Goal: Transaction & Acquisition: Purchase product/service

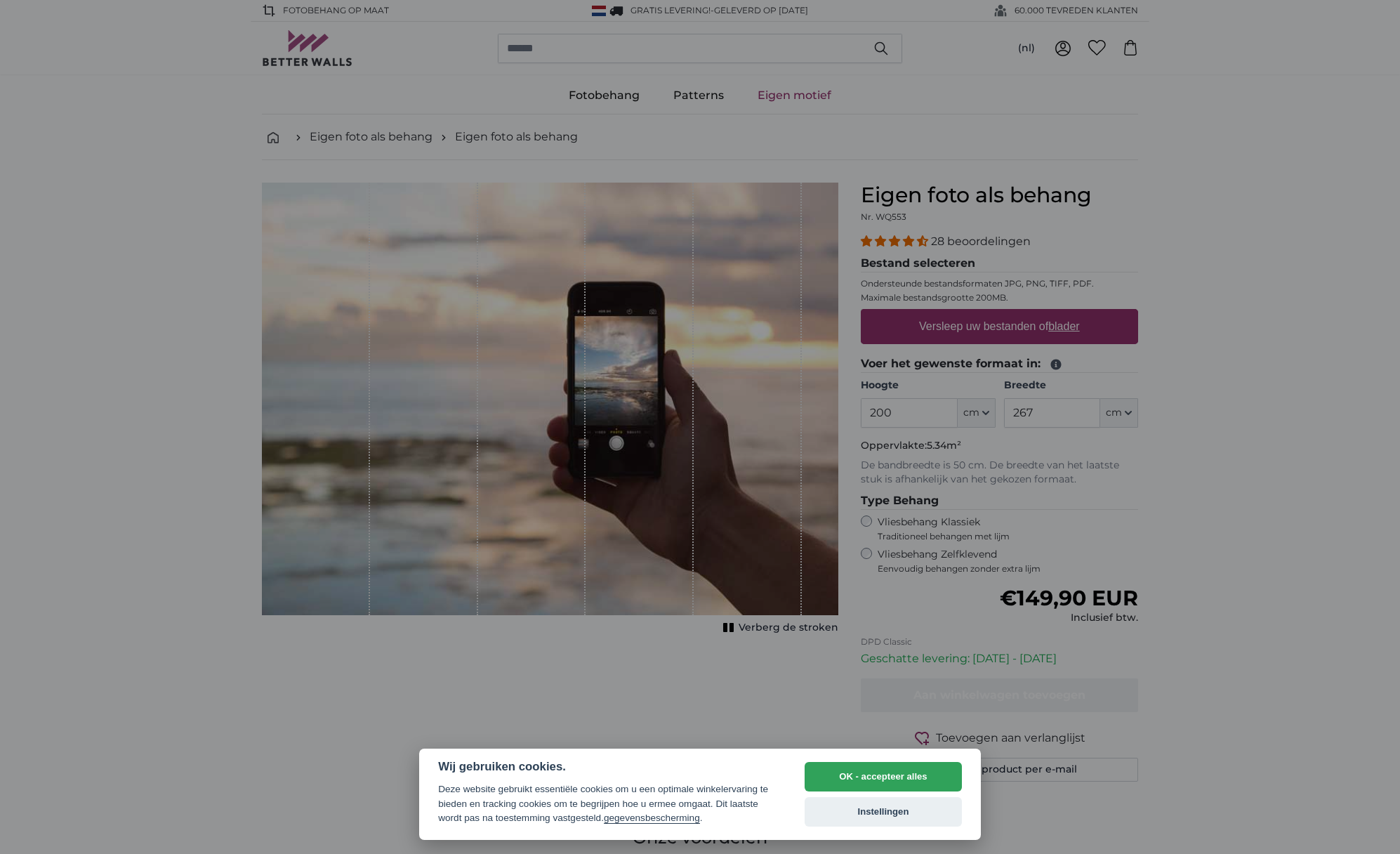
click at [1037, 503] on div at bounding box center [700, 427] width 1400 height 854
click at [961, 520] on div at bounding box center [700, 427] width 1400 height 854
click at [854, 815] on button "Instellingen" at bounding box center [883, 811] width 157 height 30
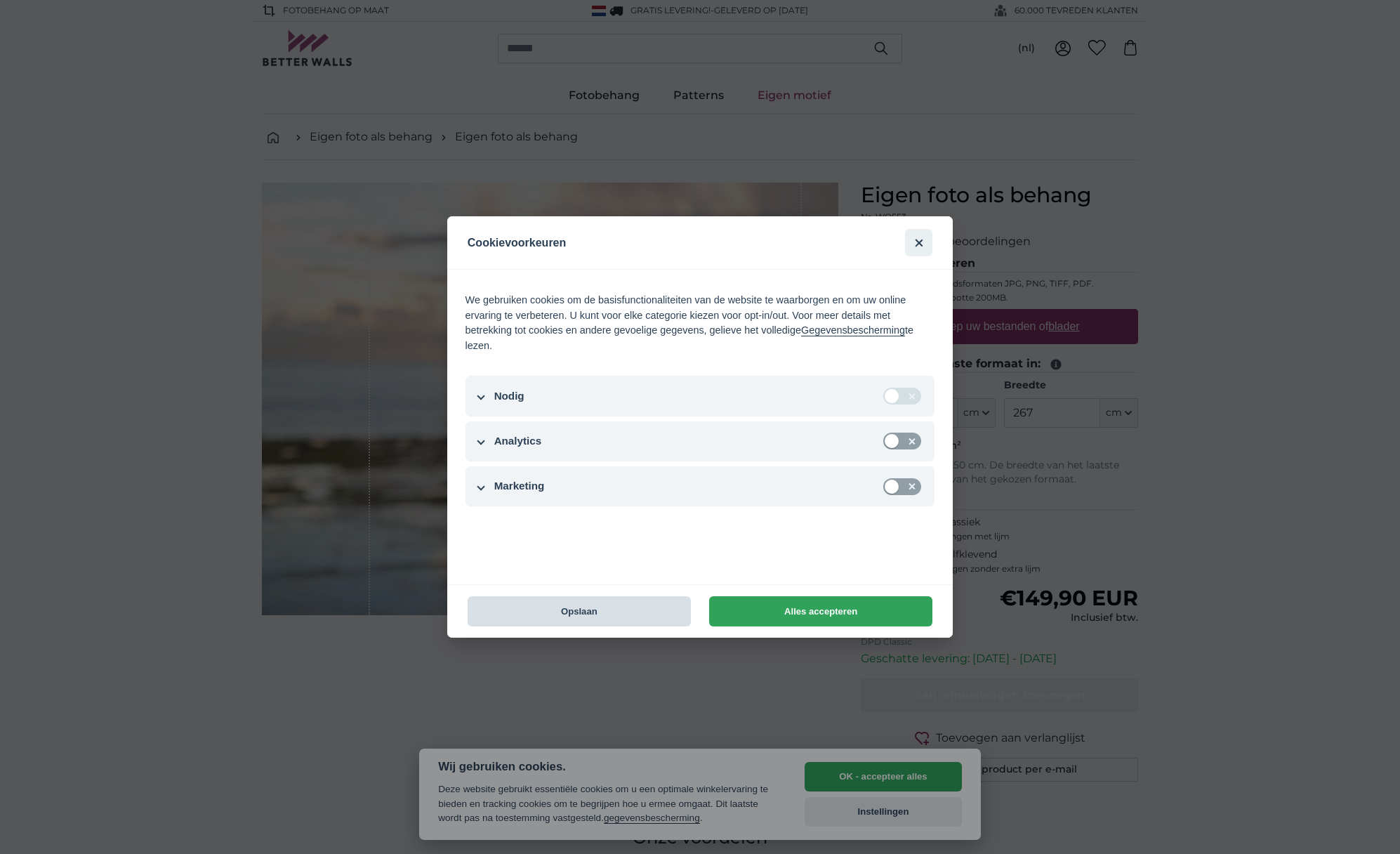
click at [657, 615] on button "Opslaan" at bounding box center [579, 611] width 224 height 30
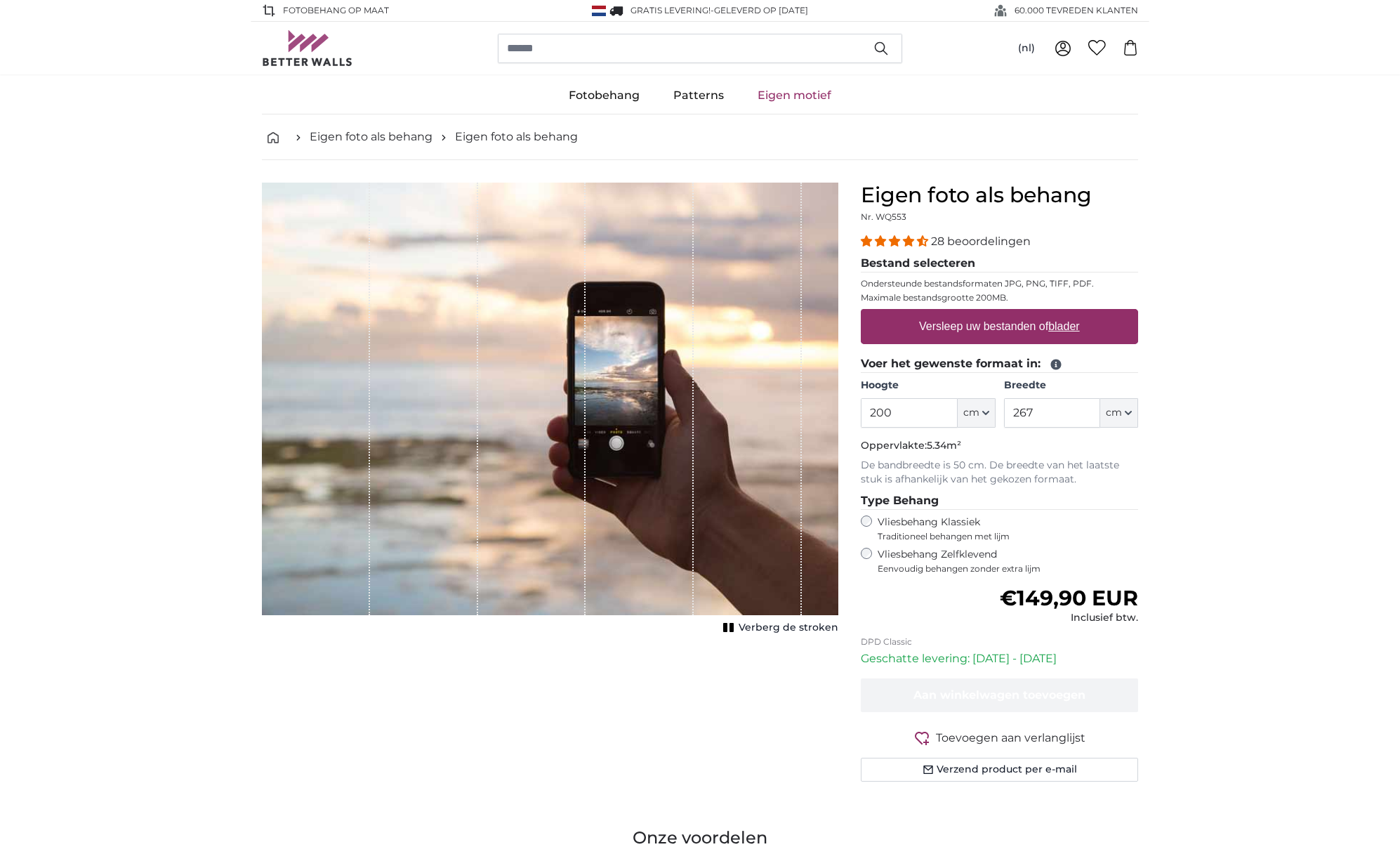
click at [989, 328] on label "Versleep uw bestanden of blader" at bounding box center [999, 326] width 172 height 28
click at [989, 313] on input "Versleep uw bestanden of blader" at bounding box center [999, 311] width 278 height 5
type input "**********"
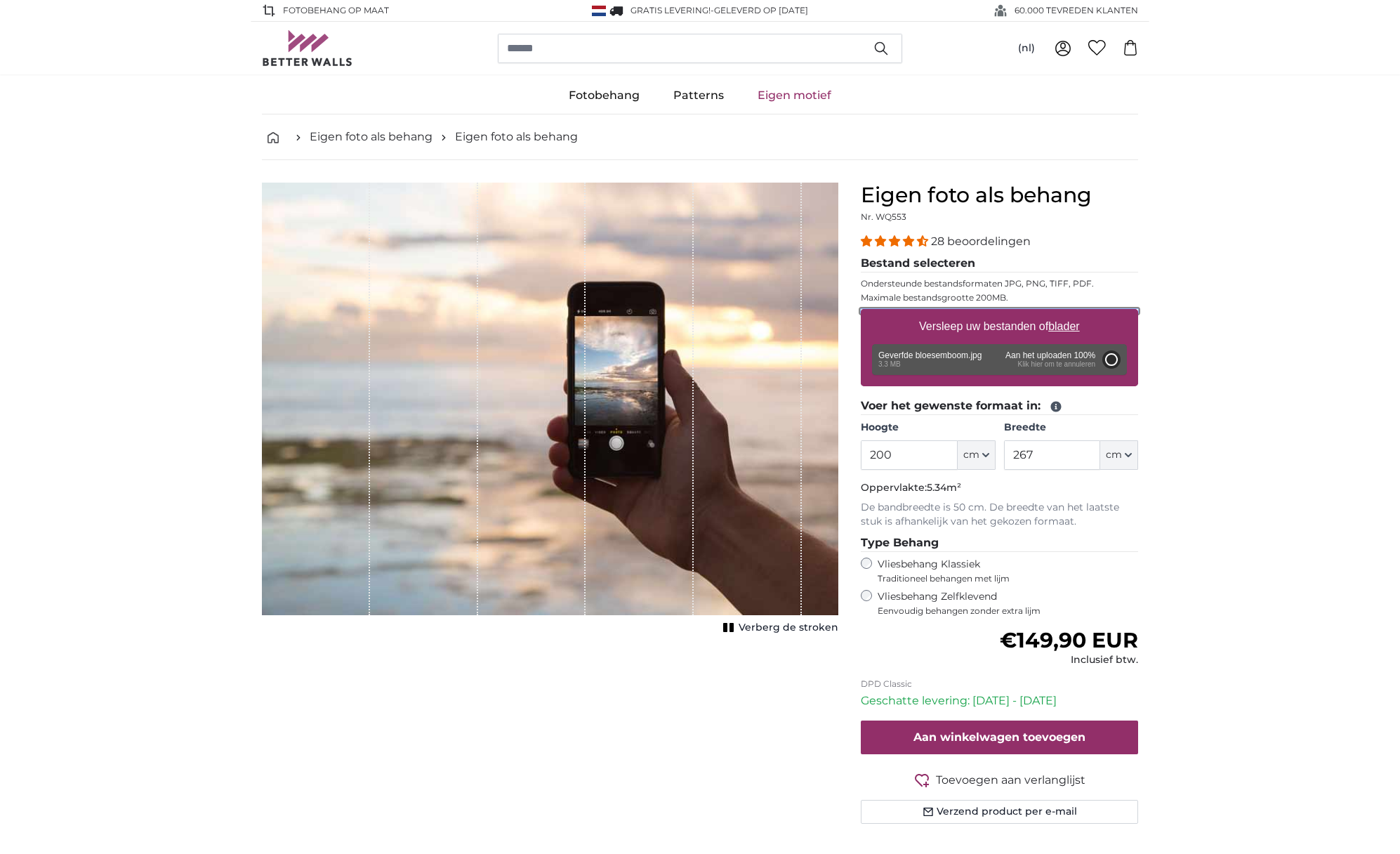
type input "137"
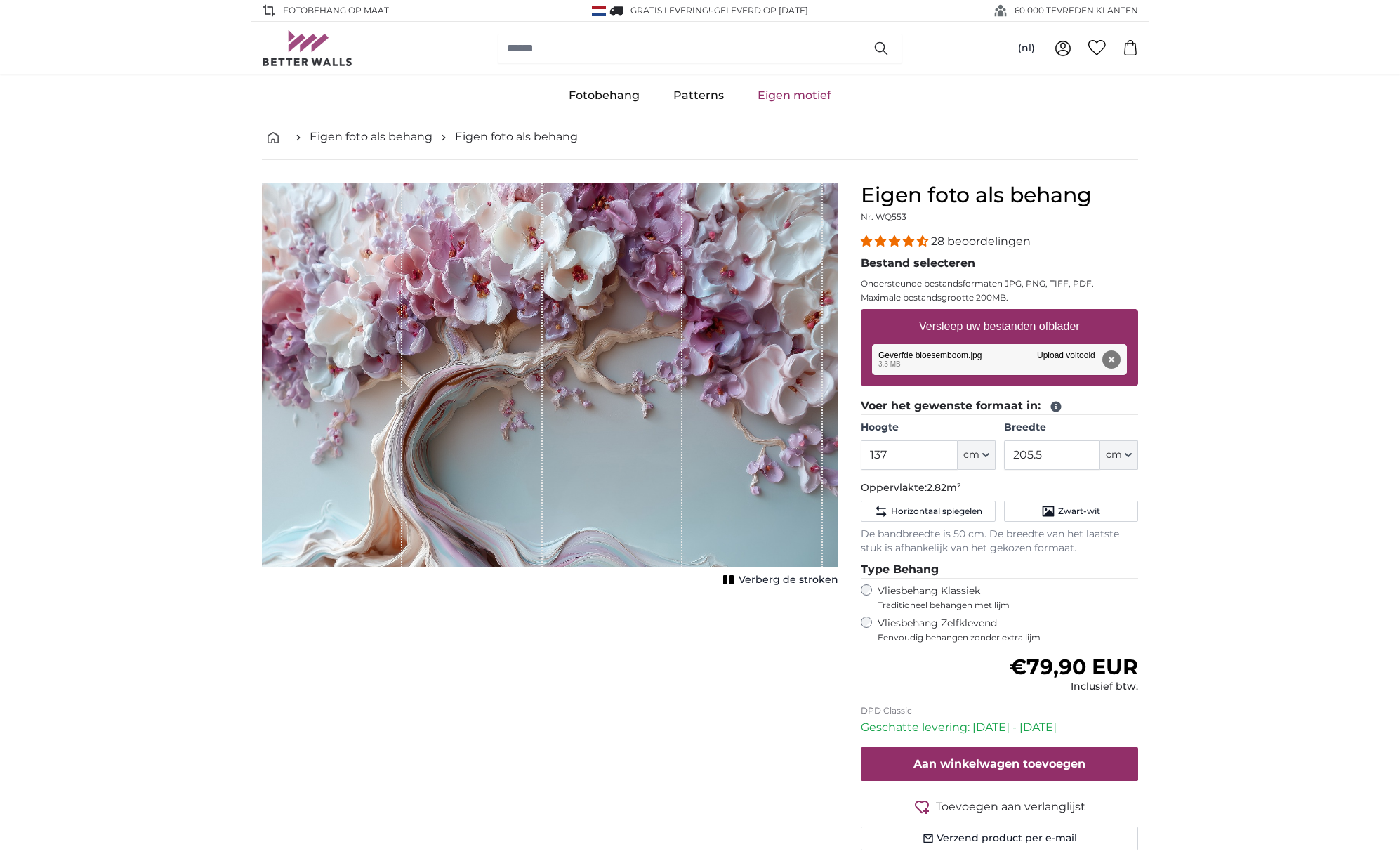
drag, startPoint x: 577, startPoint y: 376, endPoint x: 583, endPoint y: 397, distance: 21.8
click at [583, 397] on div "1 of 1" at bounding box center [613, 375] width 141 height 385
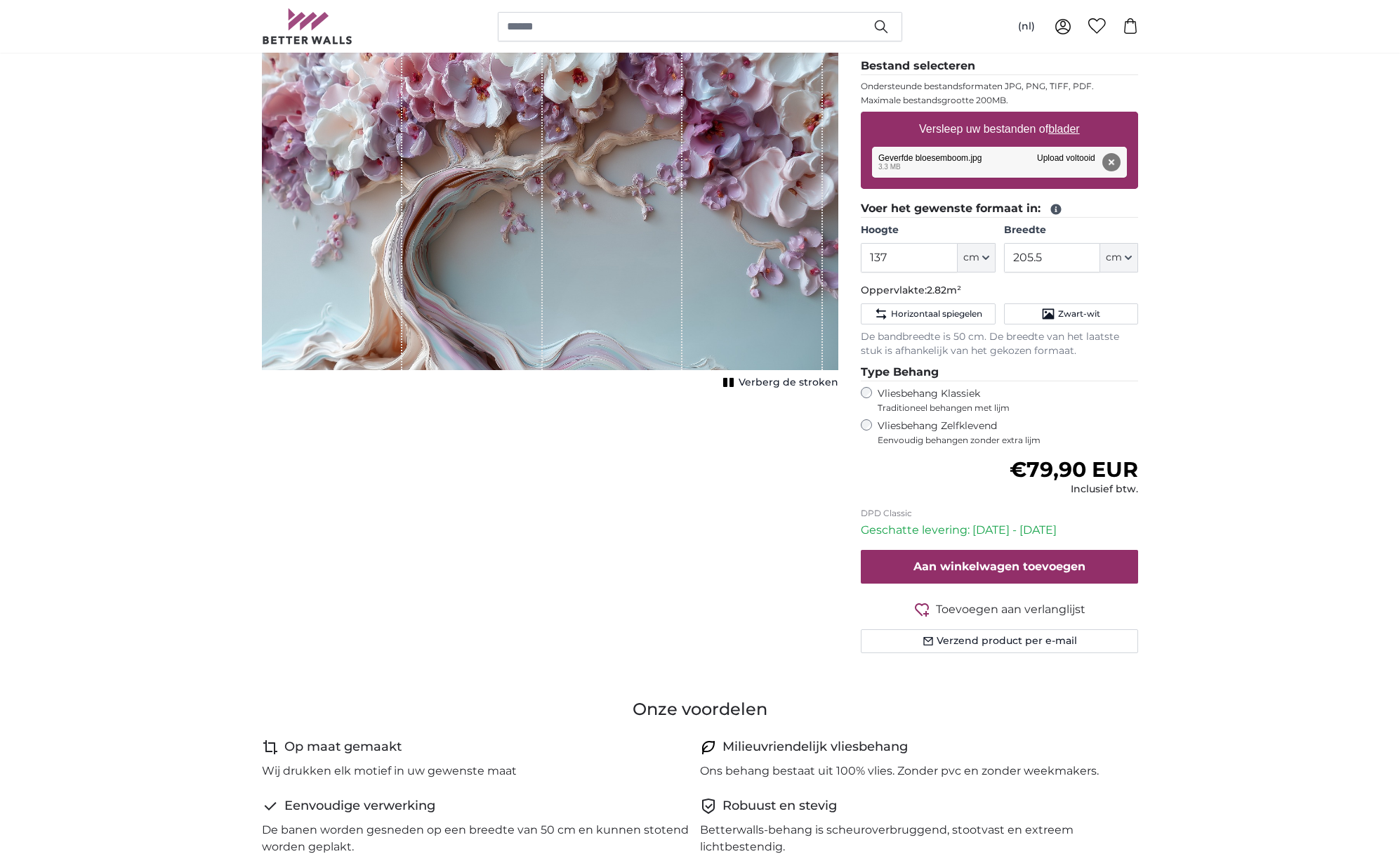
scroll to position [176, 0]
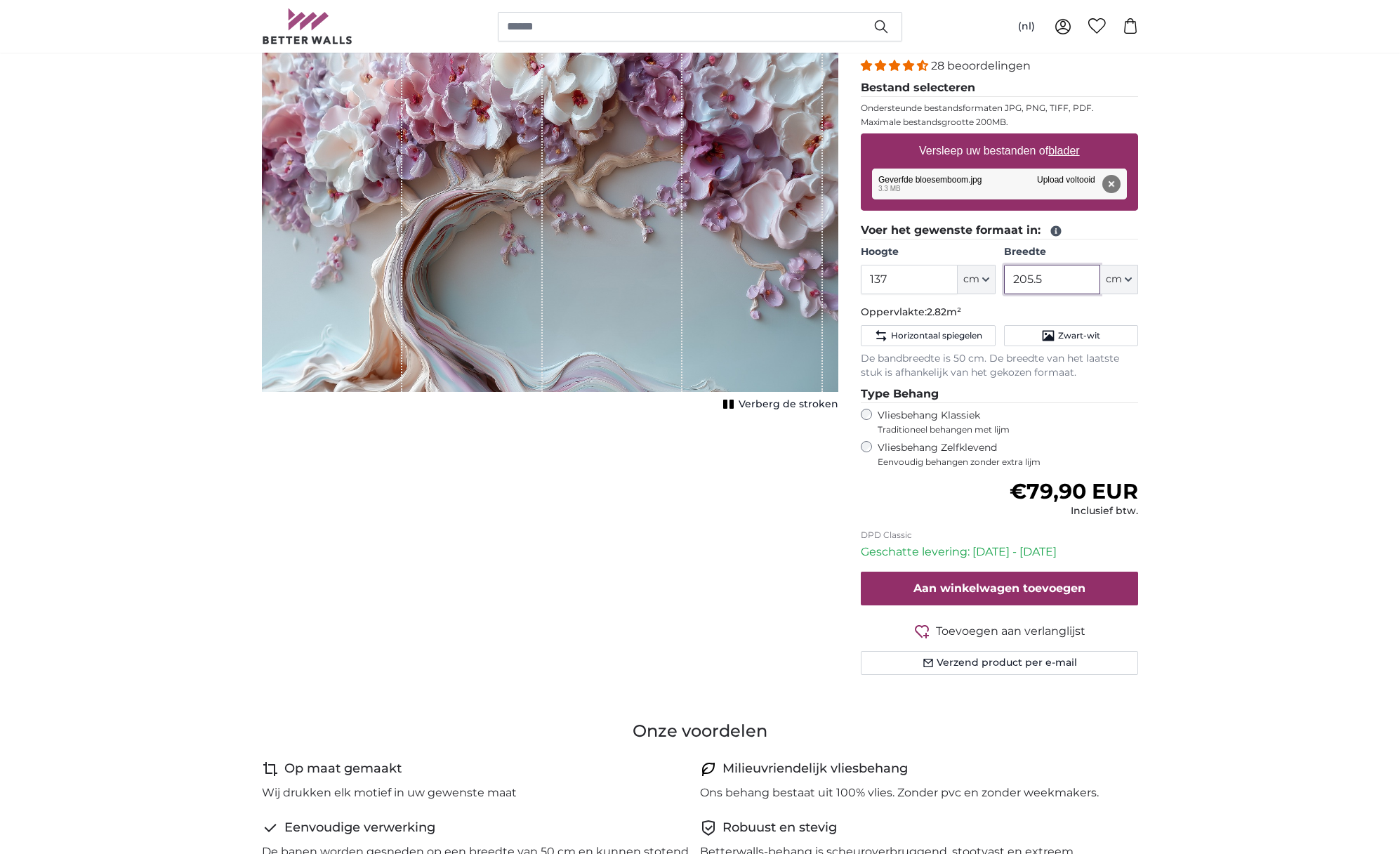
click at [1050, 280] on input "205.5" at bounding box center [1052, 279] width 96 height 30
type input "2"
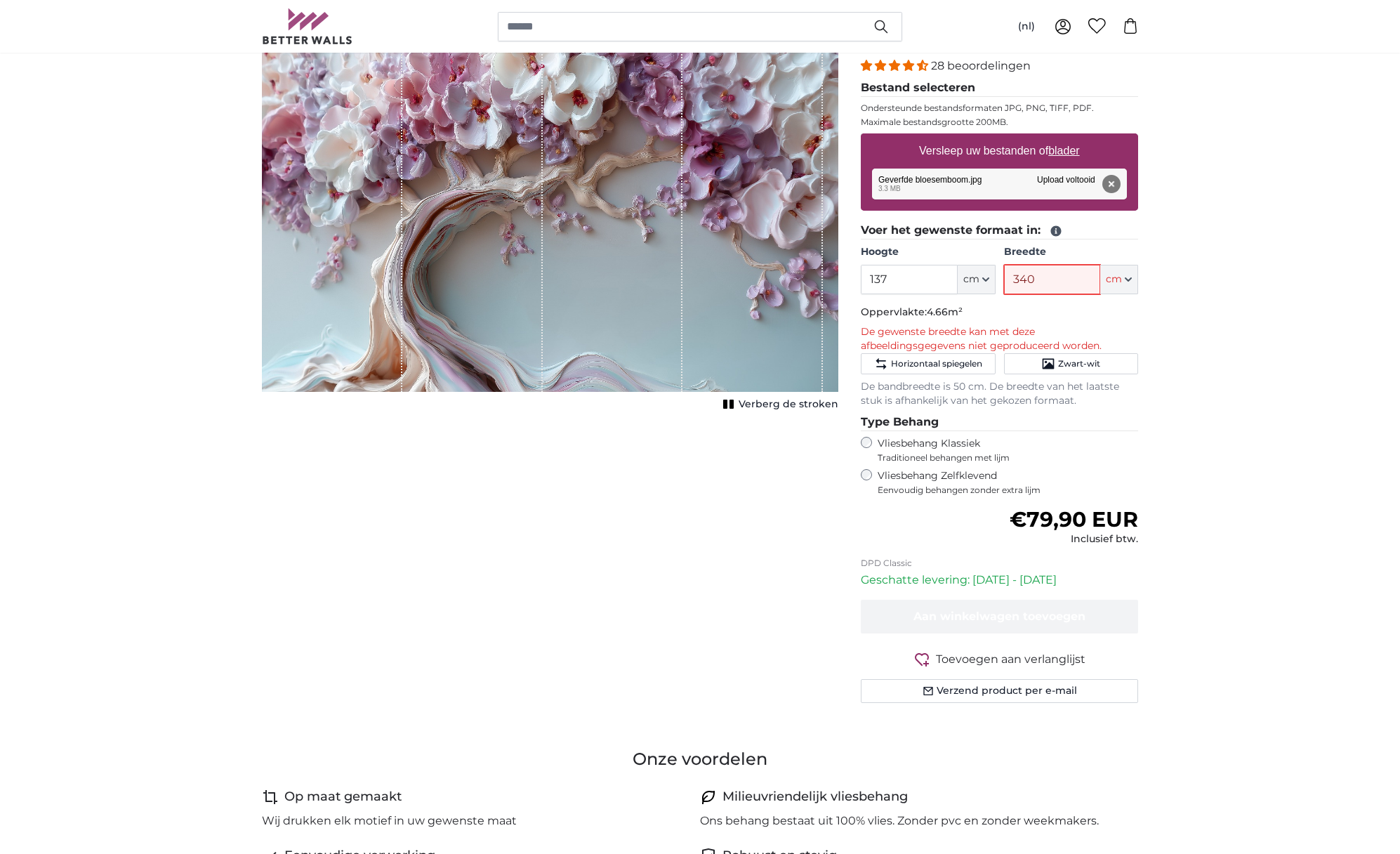
type input "340"
click at [925, 281] on input "137" at bounding box center [909, 279] width 96 height 30
type input "1"
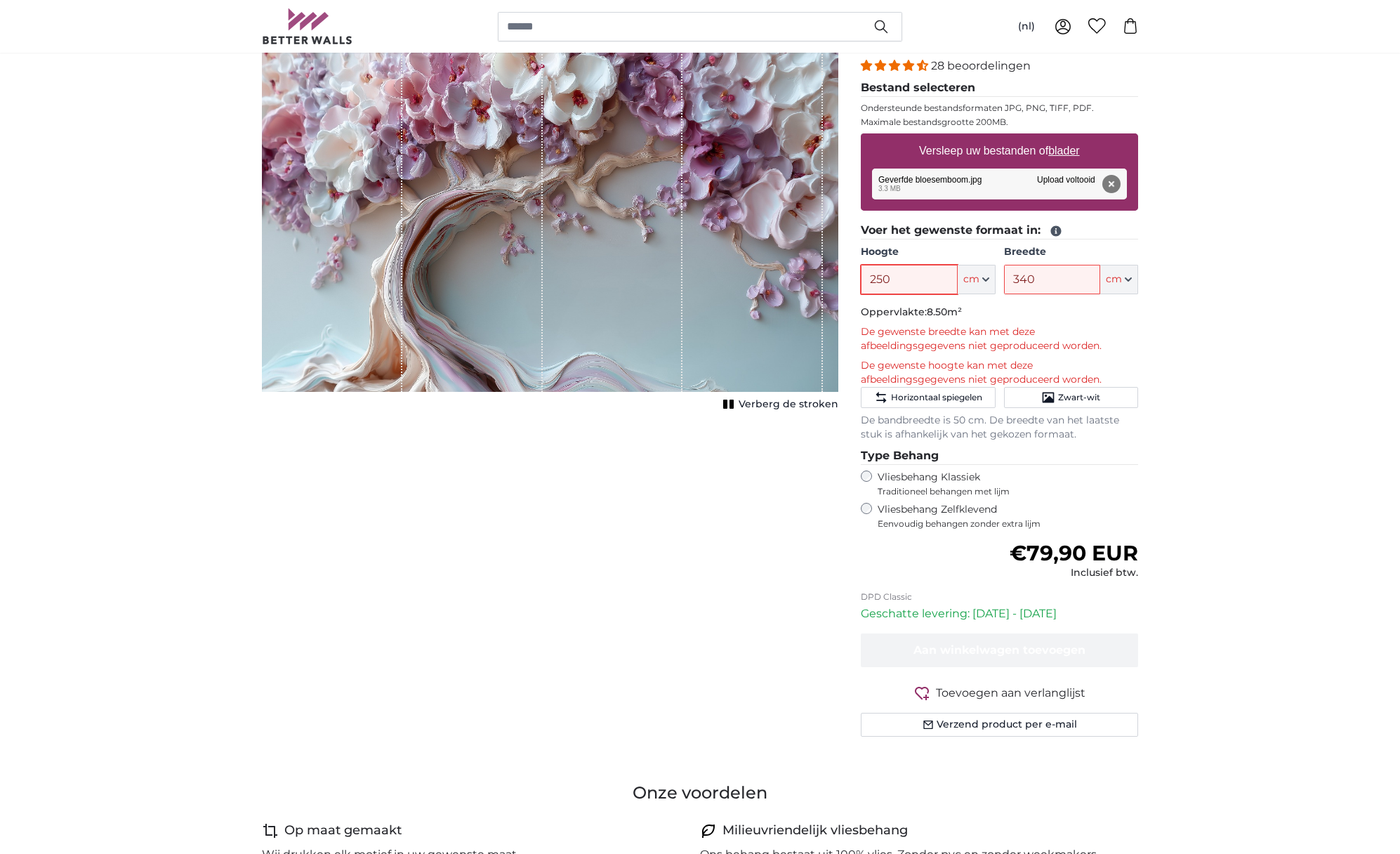
type input "250"
click at [1038, 281] on input "340" at bounding box center [1052, 279] width 96 height 30
click at [900, 279] on input "250" at bounding box center [909, 279] width 96 height 30
drag, startPoint x: 1040, startPoint y: 278, endPoint x: 990, endPoint y: 276, distance: 50.0
click at [990, 276] on div "Hoogte 250 ft cm Centimeter (cm) Inches (inch) Feet (ft. in.) Breedte 340 ft cm…" at bounding box center [999, 269] width 278 height 49
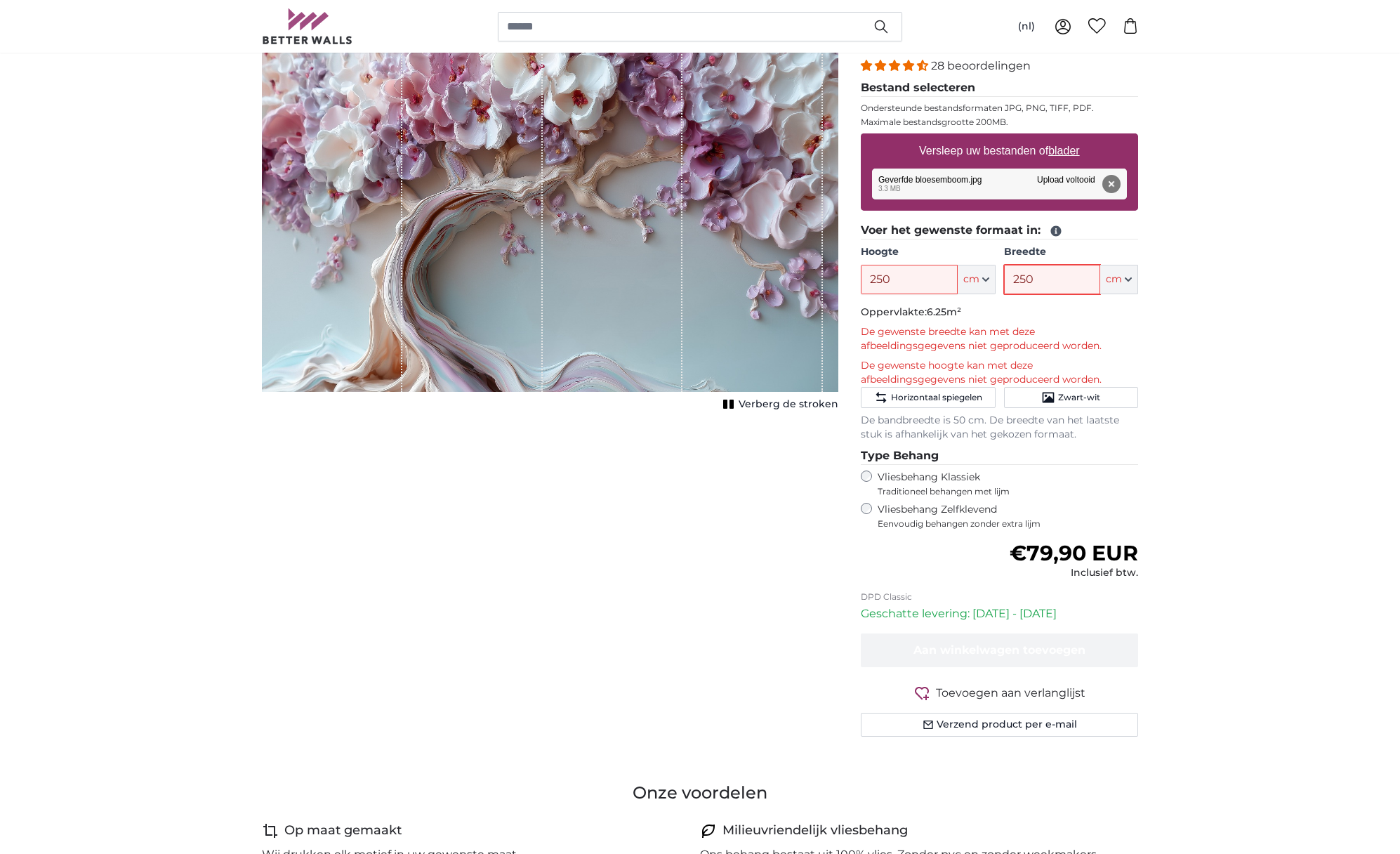
type input "250"
click at [910, 277] on input "250" at bounding box center [909, 279] width 96 height 30
drag, startPoint x: 897, startPoint y: 277, endPoint x: 859, endPoint y: 276, distance: 38.0
click at [859, 276] on div "Eigen foto als behang Nr. WQ553 28 beoordelingen Bestand selecteren Ondersteund…" at bounding box center [999, 388] width 300 height 763
type input "150"
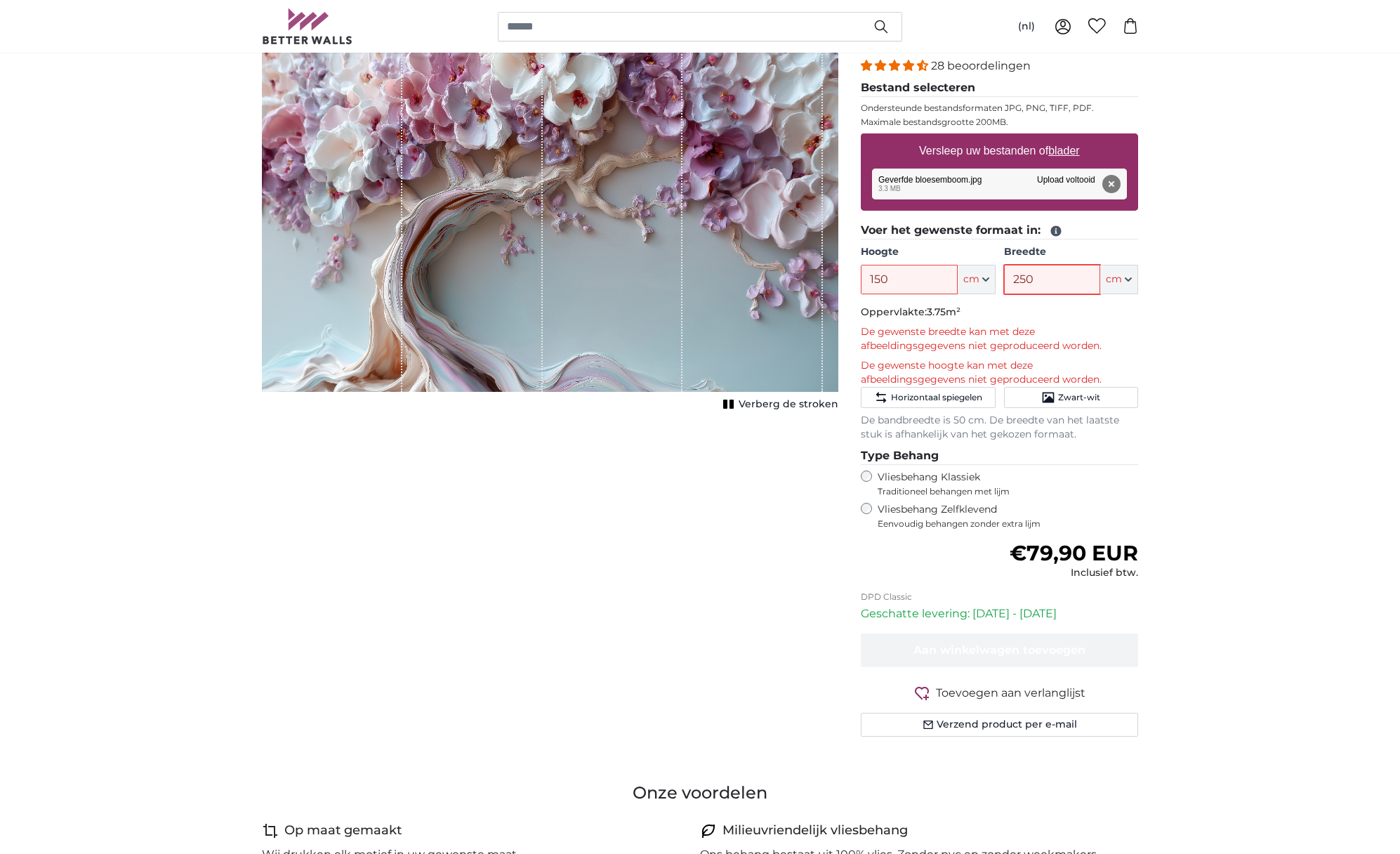
click at [1064, 276] on input "250" at bounding box center [1052, 279] width 96 height 30
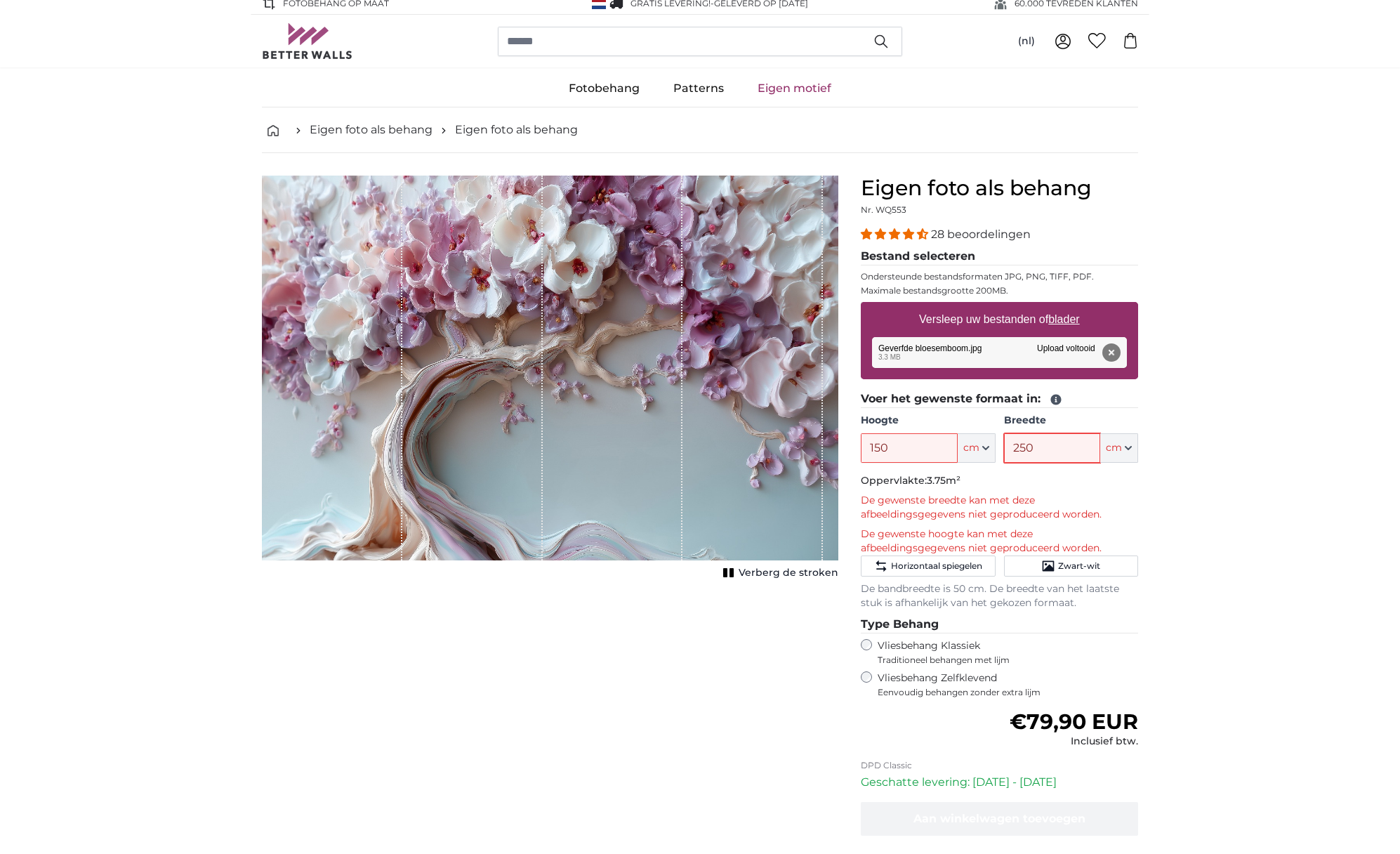
scroll to position [0, 0]
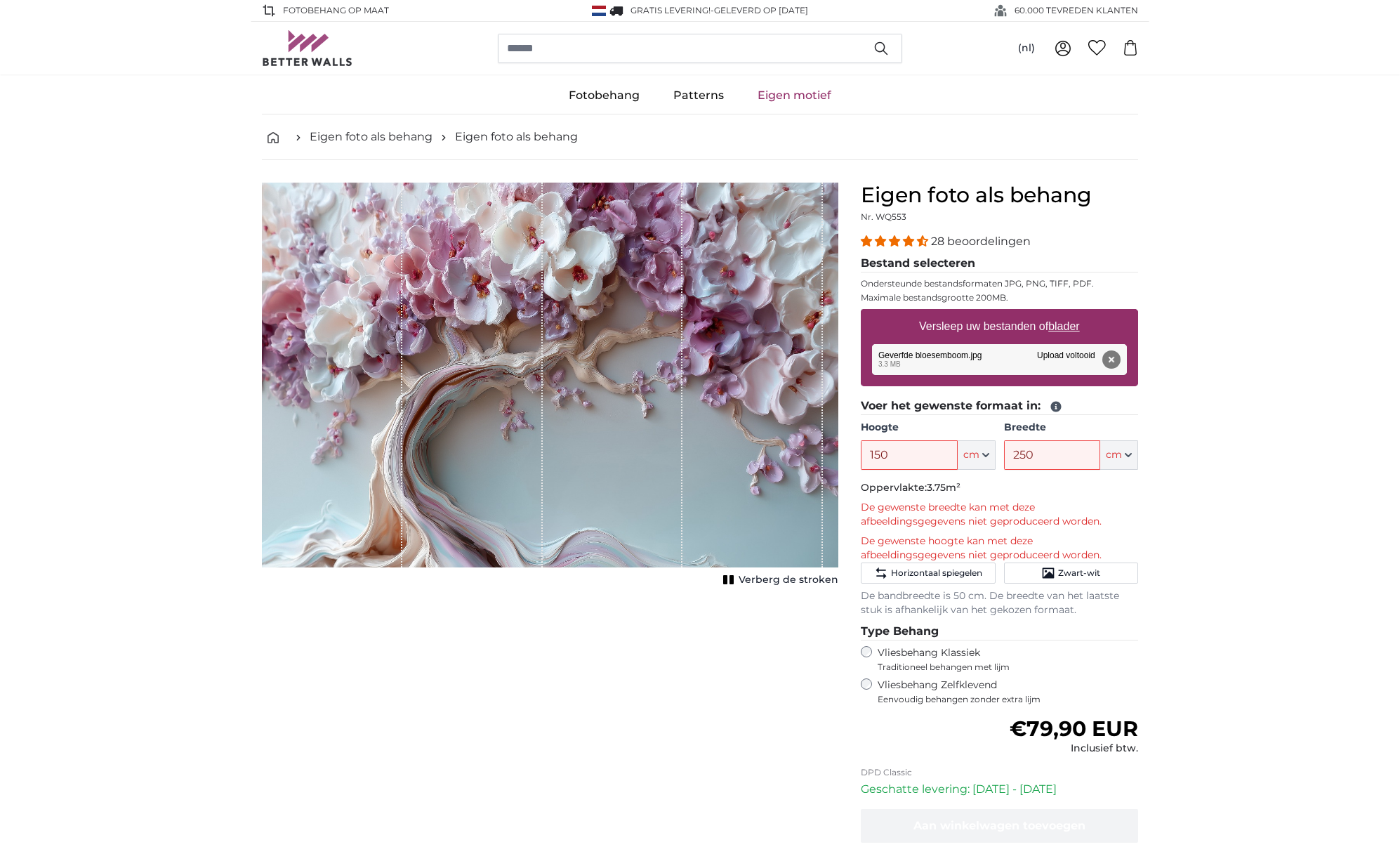
click at [741, 582] on button "Verberg de stroken" at bounding box center [778, 580] width 119 height 20
click at [748, 580] on icon "1 of 1" at bounding box center [745, 579] width 14 height 11
